Goal: Transaction & Acquisition: Purchase product/service

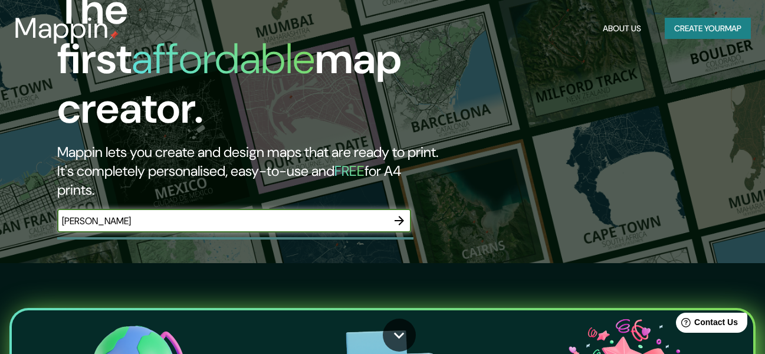
scroll to position [118, 0]
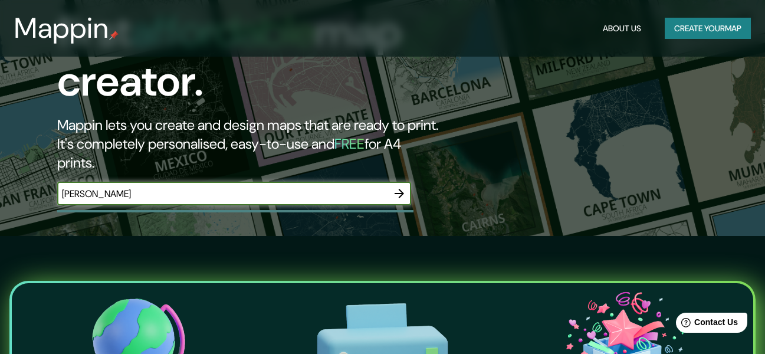
type input "[PERSON_NAME]"
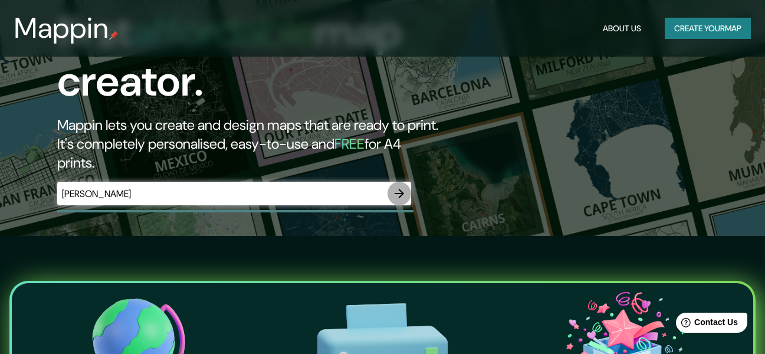
click at [403, 186] on icon "button" at bounding box center [399, 193] width 14 height 14
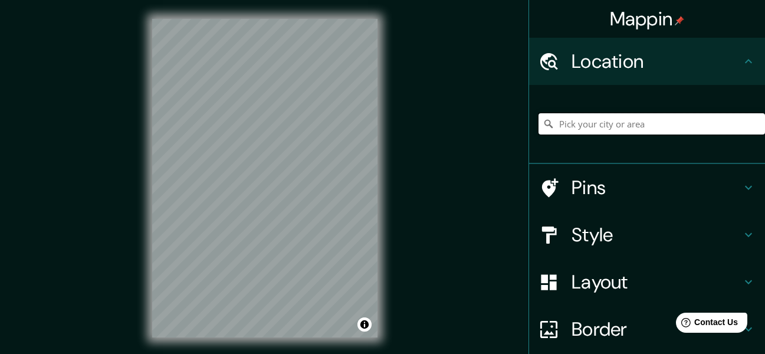
click at [611, 121] on input "Pick your city or area" at bounding box center [651, 123] width 226 height 21
click at [582, 126] on input "[PERSON_NAME], [GEOGRAPHIC_DATA], [GEOGRAPHIC_DATA]" at bounding box center [651, 123] width 226 height 21
drag, startPoint x: 699, startPoint y: 130, endPoint x: 615, endPoint y: 130, distance: 84.3
click at [615, 130] on input "[PERSON_NAME], [GEOGRAPHIC_DATA], [GEOGRAPHIC_DATA]" at bounding box center [651, 123] width 226 height 21
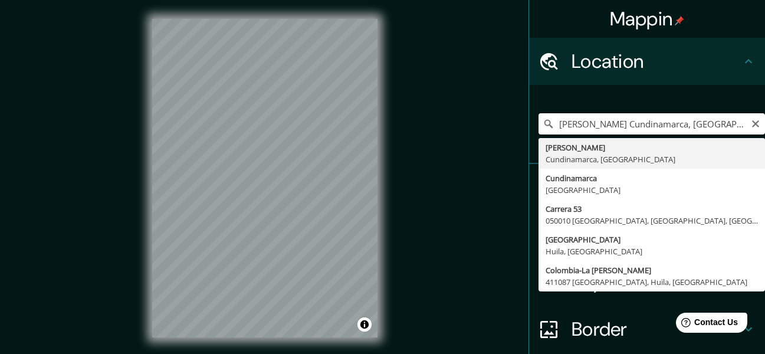
type input "[PERSON_NAME], [GEOGRAPHIC_DATA], [GEOGRAPHIC_DATA]"
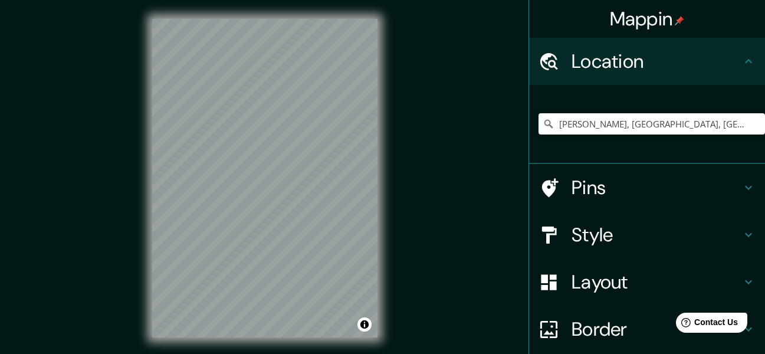
click at [385, 131] on div "© Mapbox © OpenStreetMap Improve this map" at bounding box center [264, 178] width 263 height 356
click at [600, 227] on h4 "Style" at bounding box center [656, 235] width 170 height 24
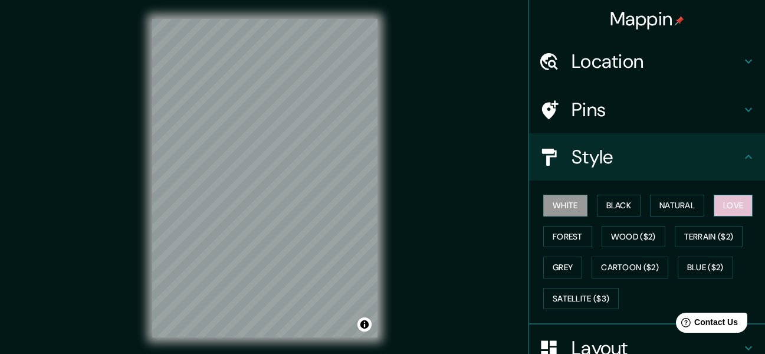
click at [726, 213] on button "Love" at bounding box center [732, 206] width 39 height 22
click at [543, 242] on button "Forest" at bounding box center [567, 237] width 49 height 22
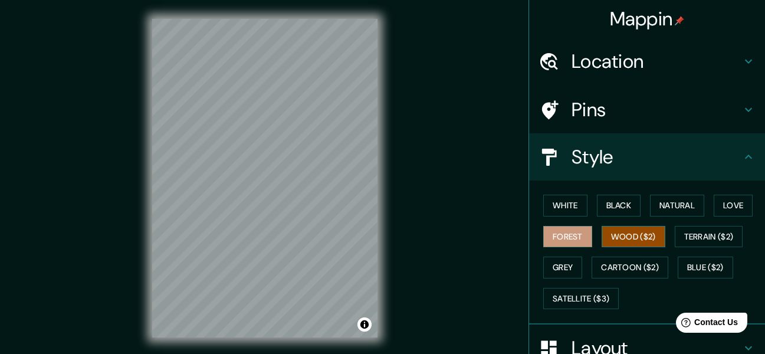
click at [619, 245] on button "Wood ($2)" at bounding box center [633, 237] width 64 height 22
click at [556, 264] on button "Grey" at bounding box center [562, 267] width 39 height 22
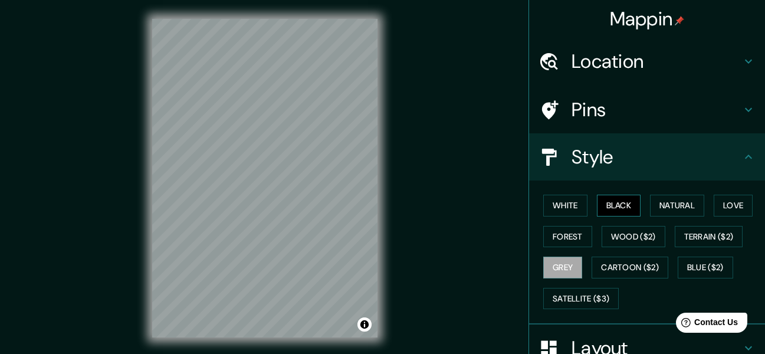
click at [618, 202] on button "Black" at bounding box center [619, 206] width 44 height 22
click at [564, 209] on button "White" at bounding box center [565, 206] width 44 height 22
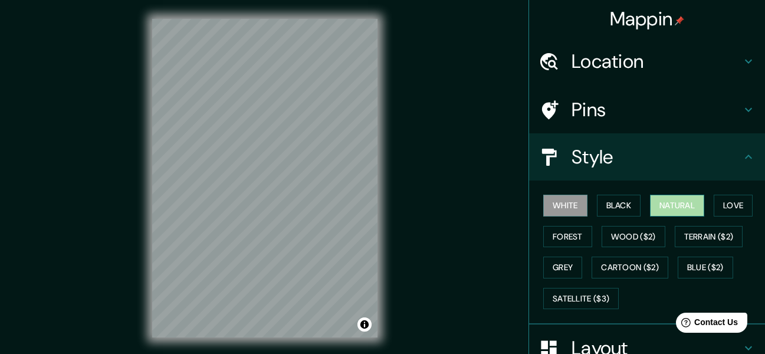
click at [682, 203] on button "Natural" at bounding box center [677, 206] width 54 height 22
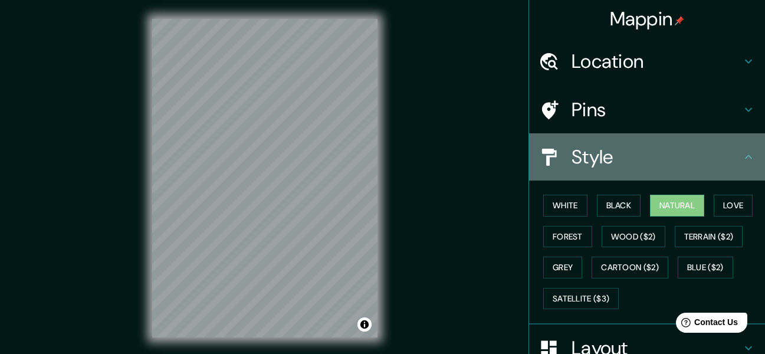
click at [636, 160] on h4 "Style" at bounding box center [656, 157] width 170 height 24
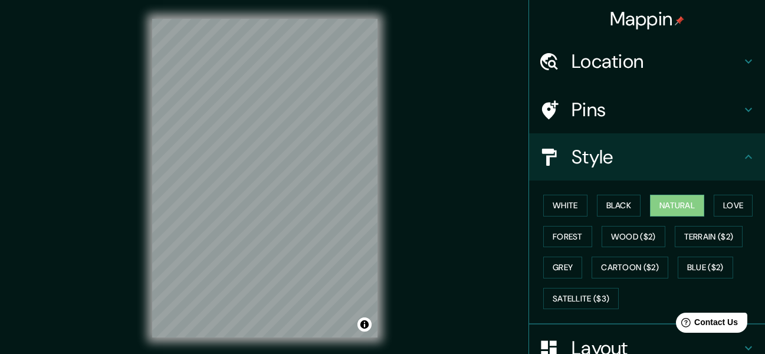
click at [742, 152] on icon at bounding box center [748, 157] width 14 height 14
click at [742, 114] on icon at bounding box center [748, 110] width 14 height 14
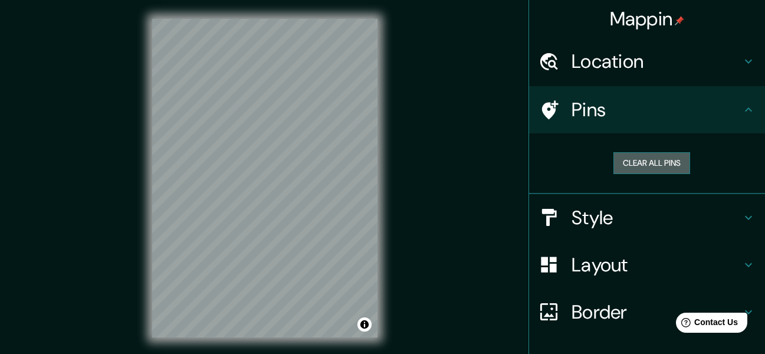
click at [666, 166] on button "Clear all pins" at bounding box center [651, 163] width 77 height 22
click at [623, 266] on h4 "Layout" at bounding box center [656, 265] width 170 height 24
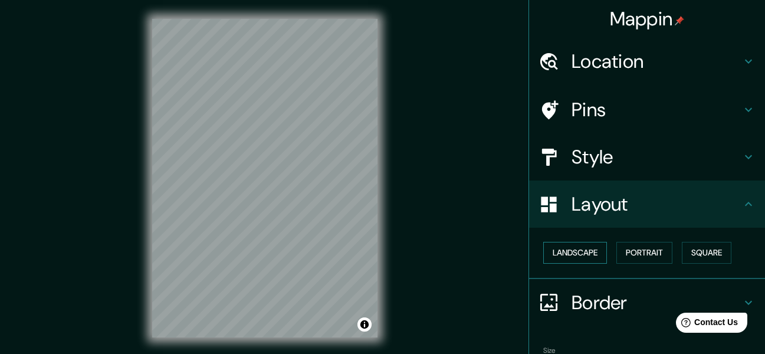
click at [565, 255] on button "Landscape" at bounding box center [575, 253] width 64 height 22
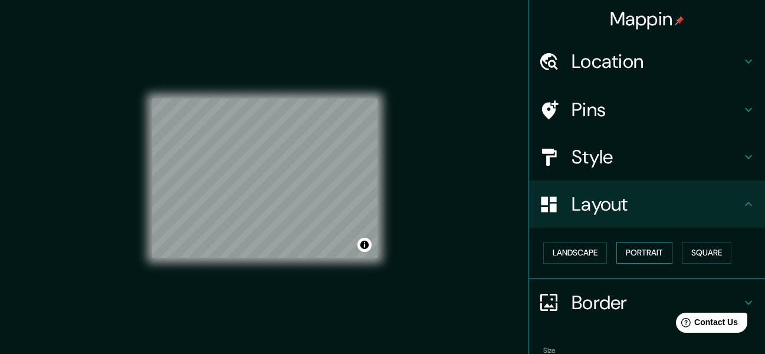
click at [623, 254] on button "Portrait" at bounding box center [644, 253] width 56 height 22
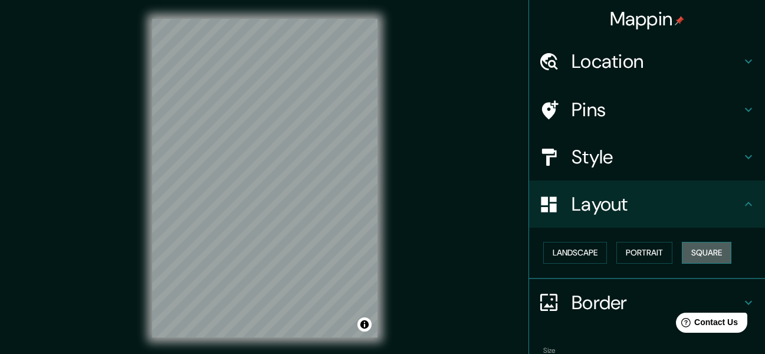
click at [696, 251] on button "Square" at bounding box center [707, 253] width 50 height 22
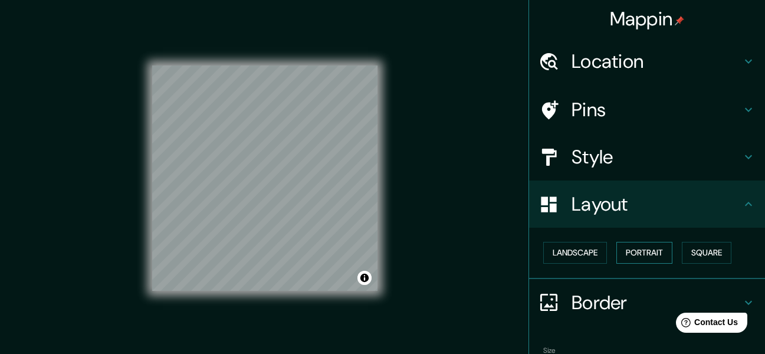
click at [642, 255] on button "Portrait" at bounding box center [644, 253] width 56 height 22
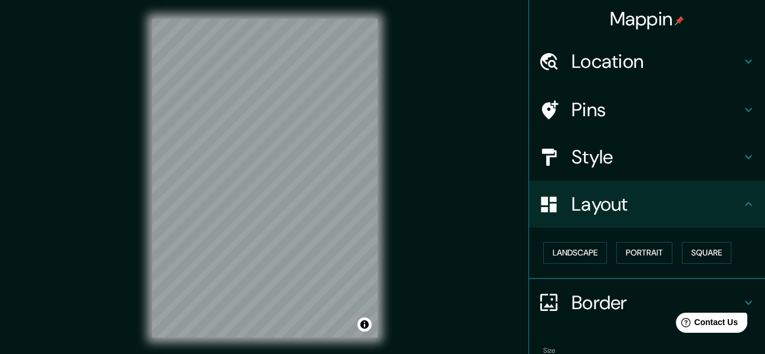
click at [608, 297] on h4 "Border" at bounding box center [656, 303] width 170 height 24
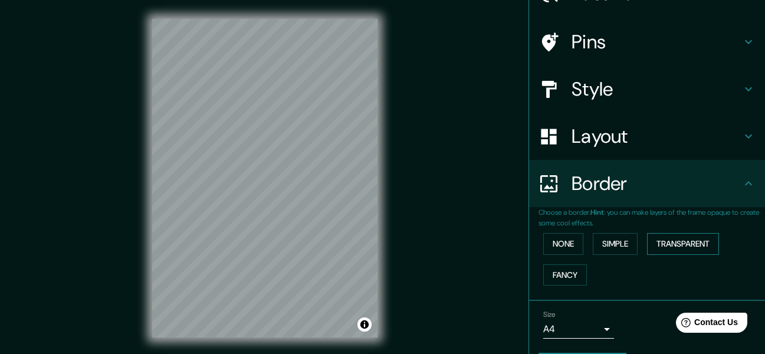
scroll to position [78, 0]
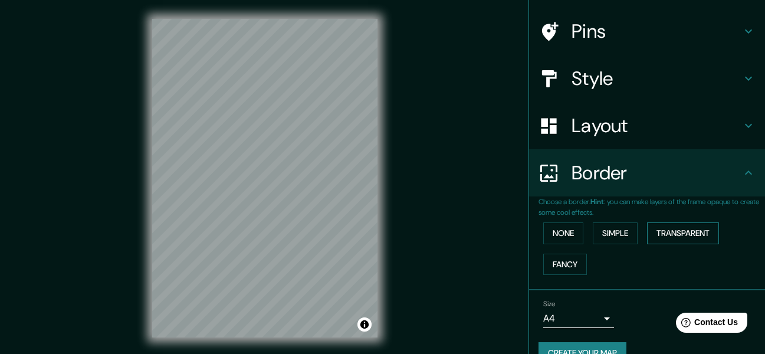
click at [673, 237] on button "Transparent" at bounding box center [683, 233] width 72 height 22
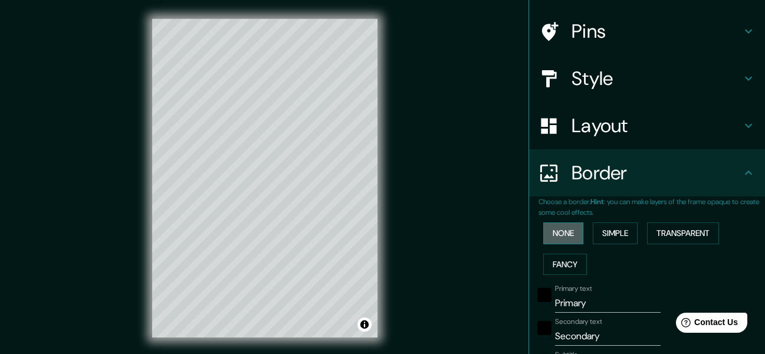
click at [571, 238] on button "None" at bounding box center [563, 233] width 40 height 22
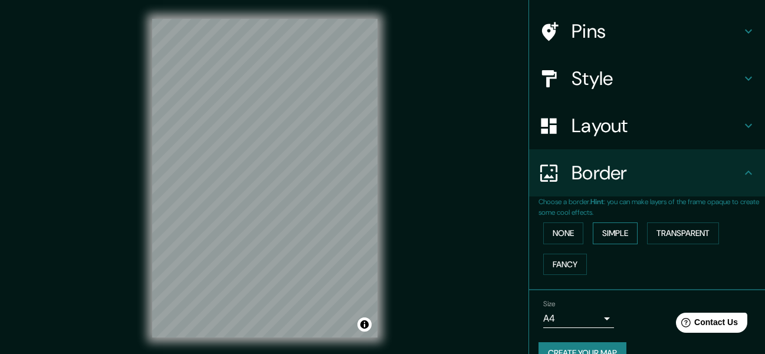
click at [611, 229] on button "Simple" at bounding box center [615, 233] width 45 height 22
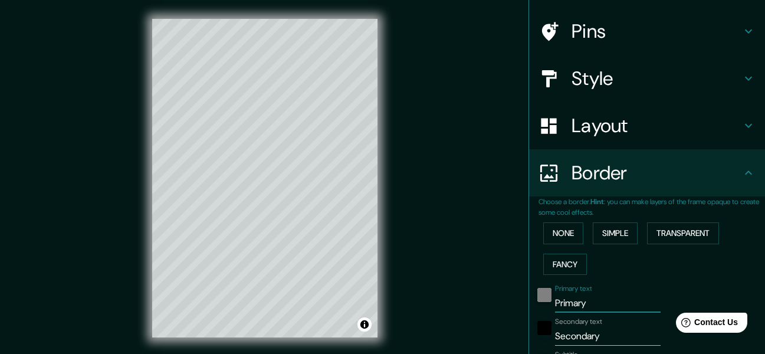
drag, startPoint x: 590, startPoint y: 301, endPoint x: 534, endPoint y: 301, distance: 55.4
click at [534, 301] on div "Primary text Primary" at bounding box center [630, 298] width 193 height 28
type input "153"
type input "31"
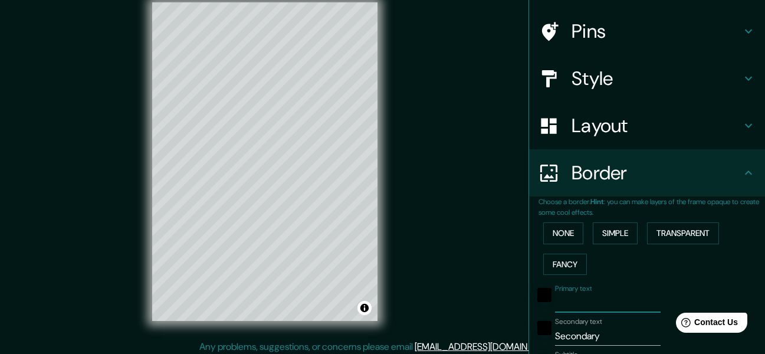
scroll to position [21, 0]
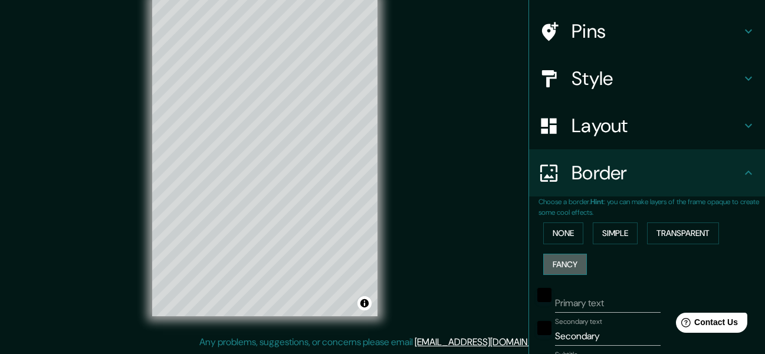
click at [570, 264] on button "Fancy" at bounding box center [565, 265] width 44 height 22
click at [595, 237] on button "Simple" at bounding box center [615, 233] width 45 height 22
click at [663, 237] on button "Transparent" at bounding box center [683, 233] width 72 height 22
click at [563, 238] on button "None" at bounding box center [563, 233] width 40 height 22
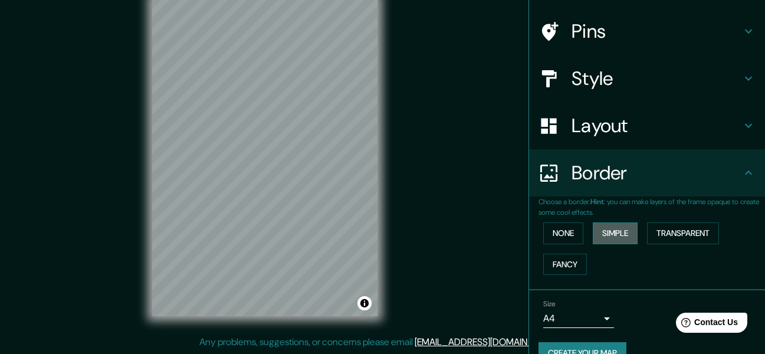
click at [600, 236] on button "Simple" at bounding box center [615, 233] width 45 height 22
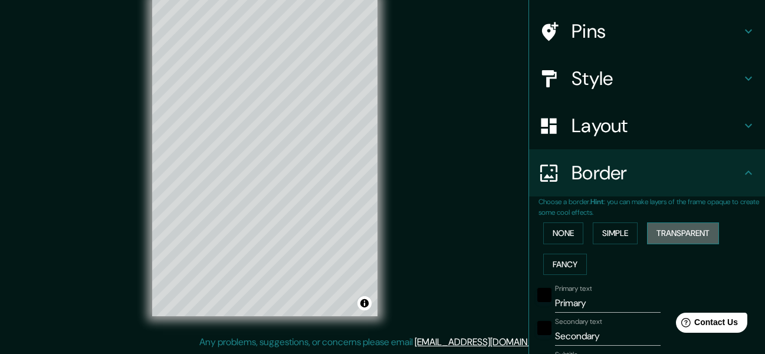
click at [673, 242] on button "Transparent" at bounding box center [683, 233] width 72 height 22
click at [609, 225] on button "Simple" at bounding box center [615, 233] width 45 height 22
drag, startPoint x: 607, startPoint y: 295, endPoint x: 607, endPoint y: 303, distance: 8.3
click at [608, 295] on input "Primary" at bounding box center [608, 303] width 106 height 19
drag, startPoint x: 606, startPoint y: 304, endPoint x: 522, endPoint y: 300, distance: 83.8
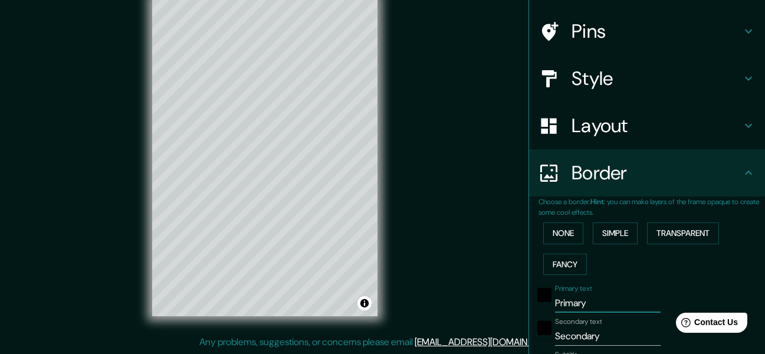
click at [529, 300] on div "Choose a border. Hint : you can make layers of the frame opaque to create some …" at bounding box center [647, 350] width 236 height 309
type input "T"
type input "153"
type input "31"
type input "Te"
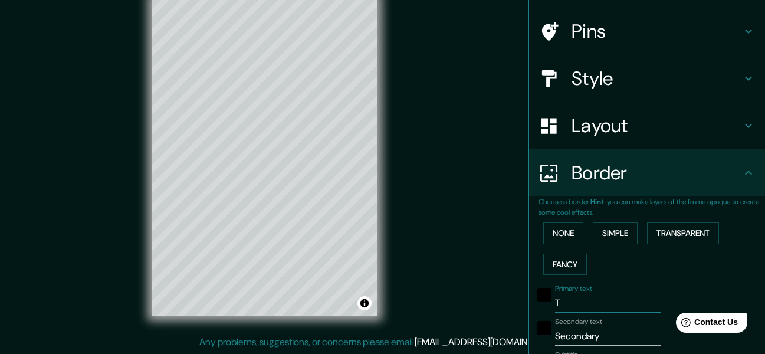
type input "153"
type input "31"
type input "Ter"
type input "153"
type input "31"
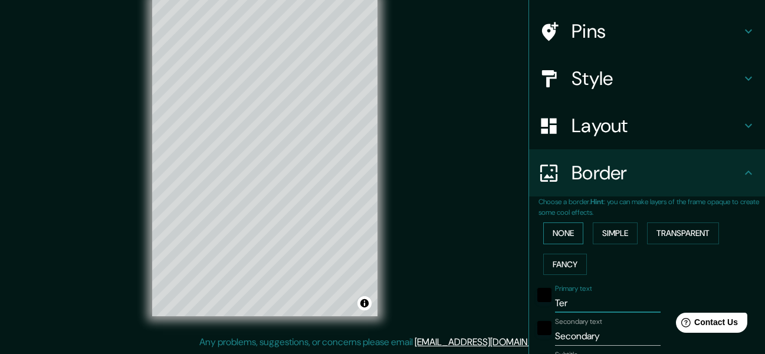
type input "Ter"
click at [564, 241] on button "None" at bounding box center [563, 233] width 40 height 22
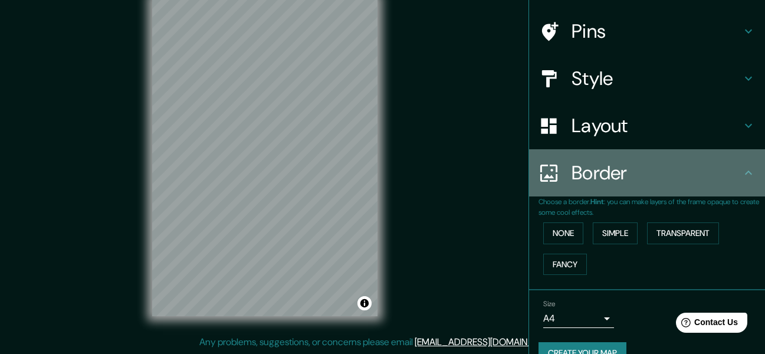
click at [626, 182] on h4 "Border" at bounding box center [656, 173] width 170 height 24
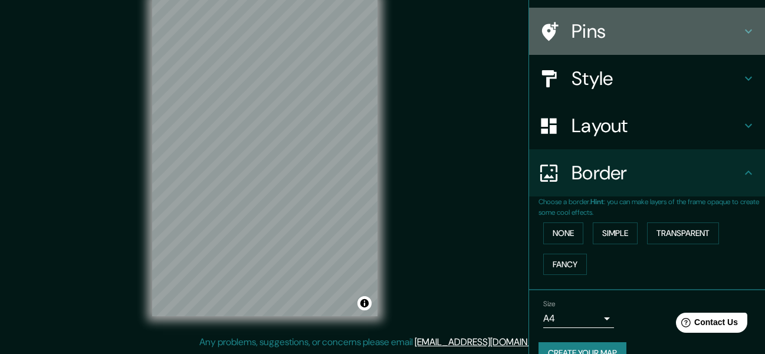
click at [619, 31] on h4 "Pins" at bounding box center [656, 31] width 170 height 24
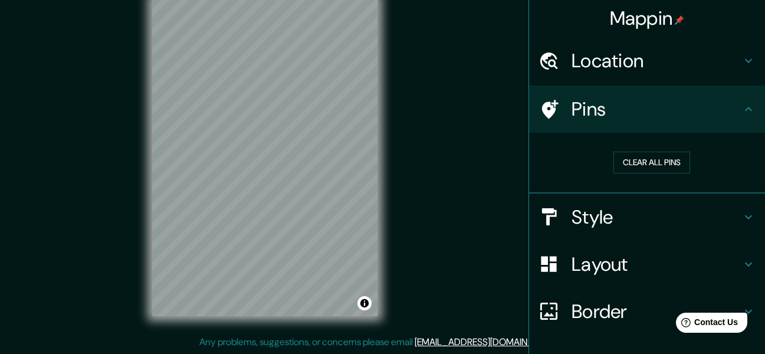
scroll to position [0, 0]
click at [668, 70] on h4 "Location" at bounding box center [656, 62] width 170 height 24
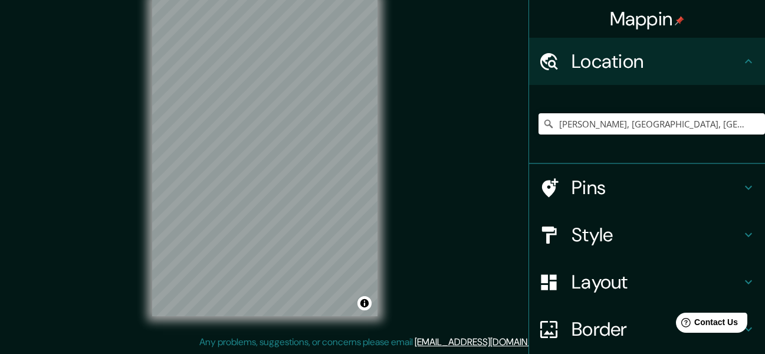
drag, startPoint x: 581, startPoint y: 178, endPoint x: 595, endPoint y: 185, distance: 15.8
click at [582, 179] on h4 "Pins" at bounding box center [656, 188] width 170 height 24
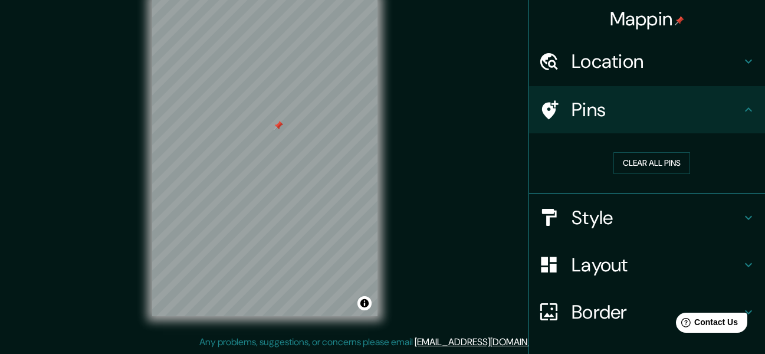
drag, startPoint x: 403, startPoint y: 173, endPoint x: 383, endPoint y: 114, distance: 62.3
click at [393, 114] on div "© Mapbox © OpenStreetMap Improve this map" at bounding box center [264, 157] width 263 height 356
click at [275, 126] on div at bounding box center [272, 125] width 9 height 9
drag, startPoint x: 259, startPoint y: 123, endPoint x: 256, endPoint y: 129, distance: 6.9
click at [256, 129] on div at bounding box center [255, 127] width 9 height 9
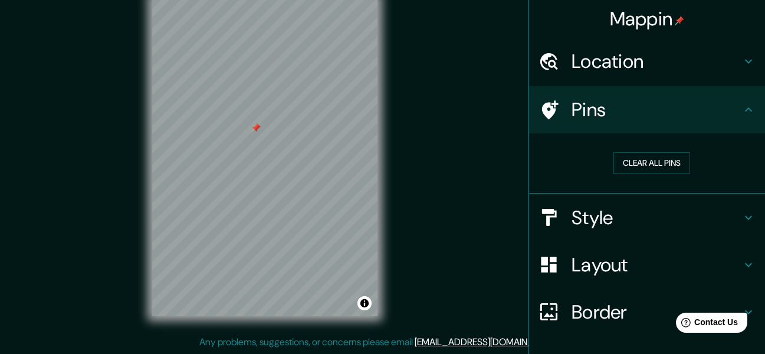
click at [573, 107] on h4 "Pins" at bounding box center [656, 110] width 170 height 24
click at [626, 110] on h4 "Pins" at bounding box center [656, 110] width 170 height 24
click at [236, 137] on div at bounding box center [235, 138] width 9 height 9
click at [626, 157] on button "Clear all pins" at bounding box center [651, 163] width 77 height 22
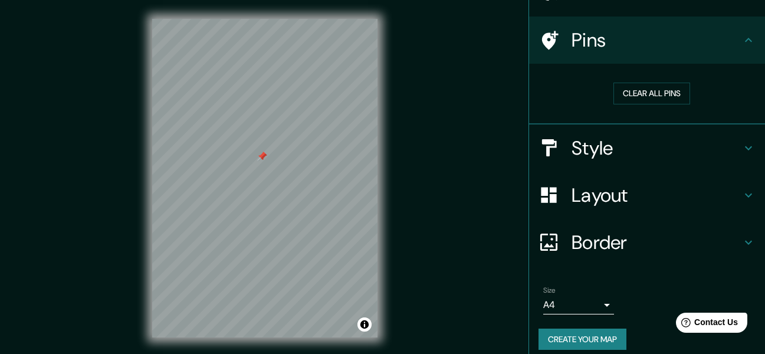
scroll to position [80, 0]
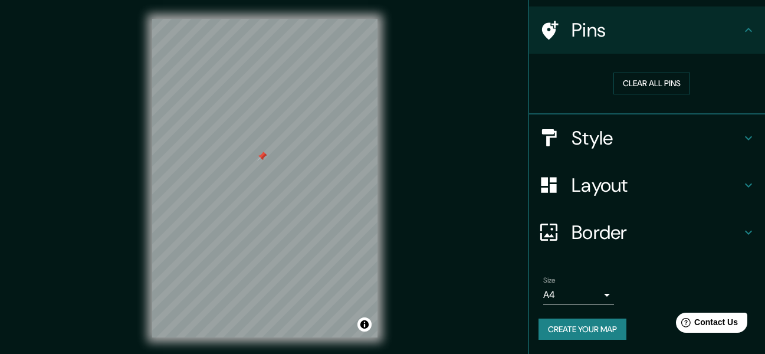
click at [607, 188] on h4 "Layout" at bounding box center [656, 185] width 170 height 24
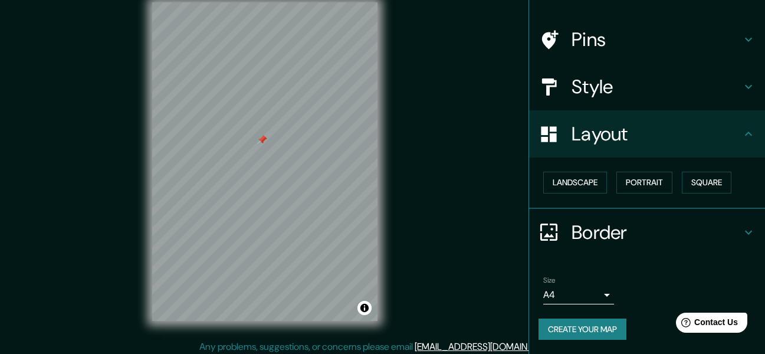
scroll to position [21, 0]
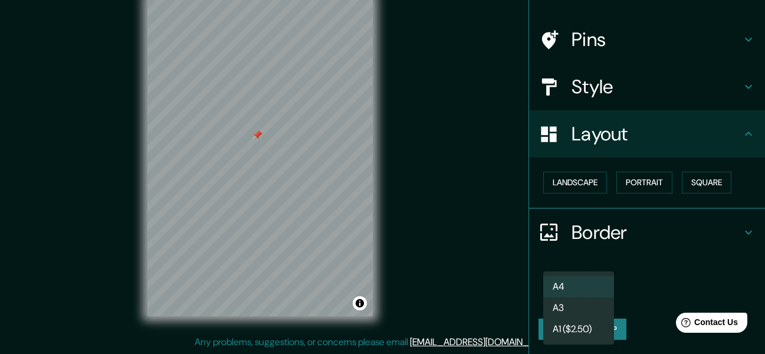
click at [568, 296] on body "Mappin Location [GEOGRAPHIC_DATA], [GEOGRAPHIC_DATA], [GEOGRAPHIC_DATA] [PERSON…" at bounding box center [382, 156] width 765 height 354
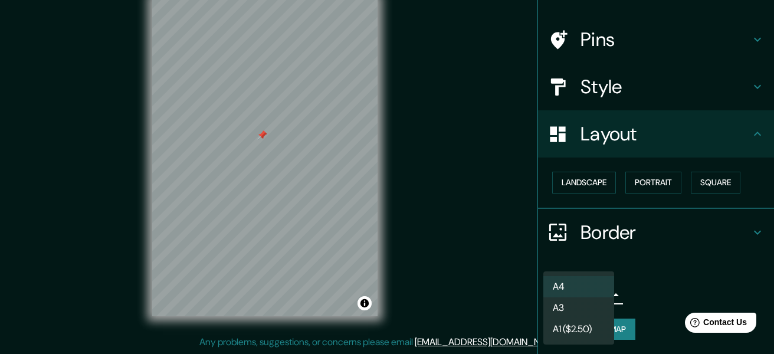
click at [591, 310] on li "A3" at bounding box center [578, 307] width 71 height 21
click at [588, 293] on body "Mappin Location [GEOGRAPHIC_DATA], [GEOGRAPHIC_DATA], [GEOGRAPHIC_DATA] [PERSON…" at bounding box center [387, 156] width 774 height 354
click at [577, 283] on li "A4" at bounding box center [578, 286] width 71 height 21
type input "single"
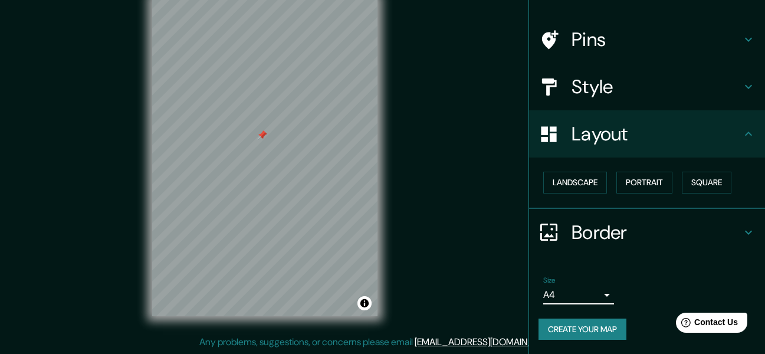
click at [600, 332] on button "Create your map" at bounding box center [582, 329] width 88 height 22
click at [594, 327] on button "Create your map" at bounding box center [582, 329] width 88 height 22
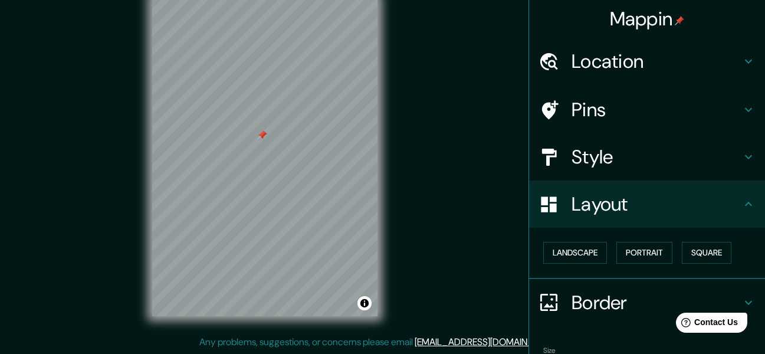
scroll to position [70, 0]
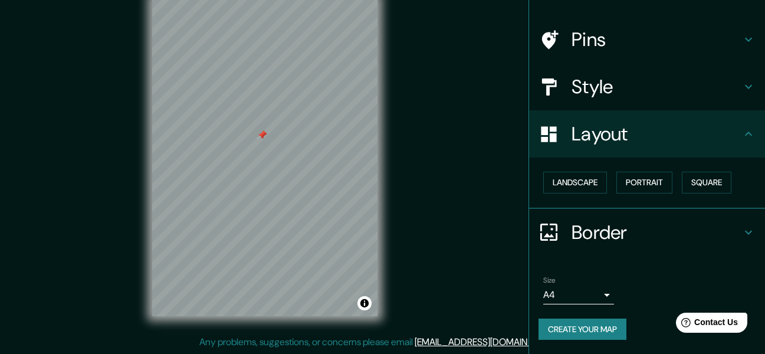
click at [599, 326] on button "Create your map" at bounding box center [582, 329] width 88 height 22
